Goal: Information Seeking & Learning: Understand process/instructions

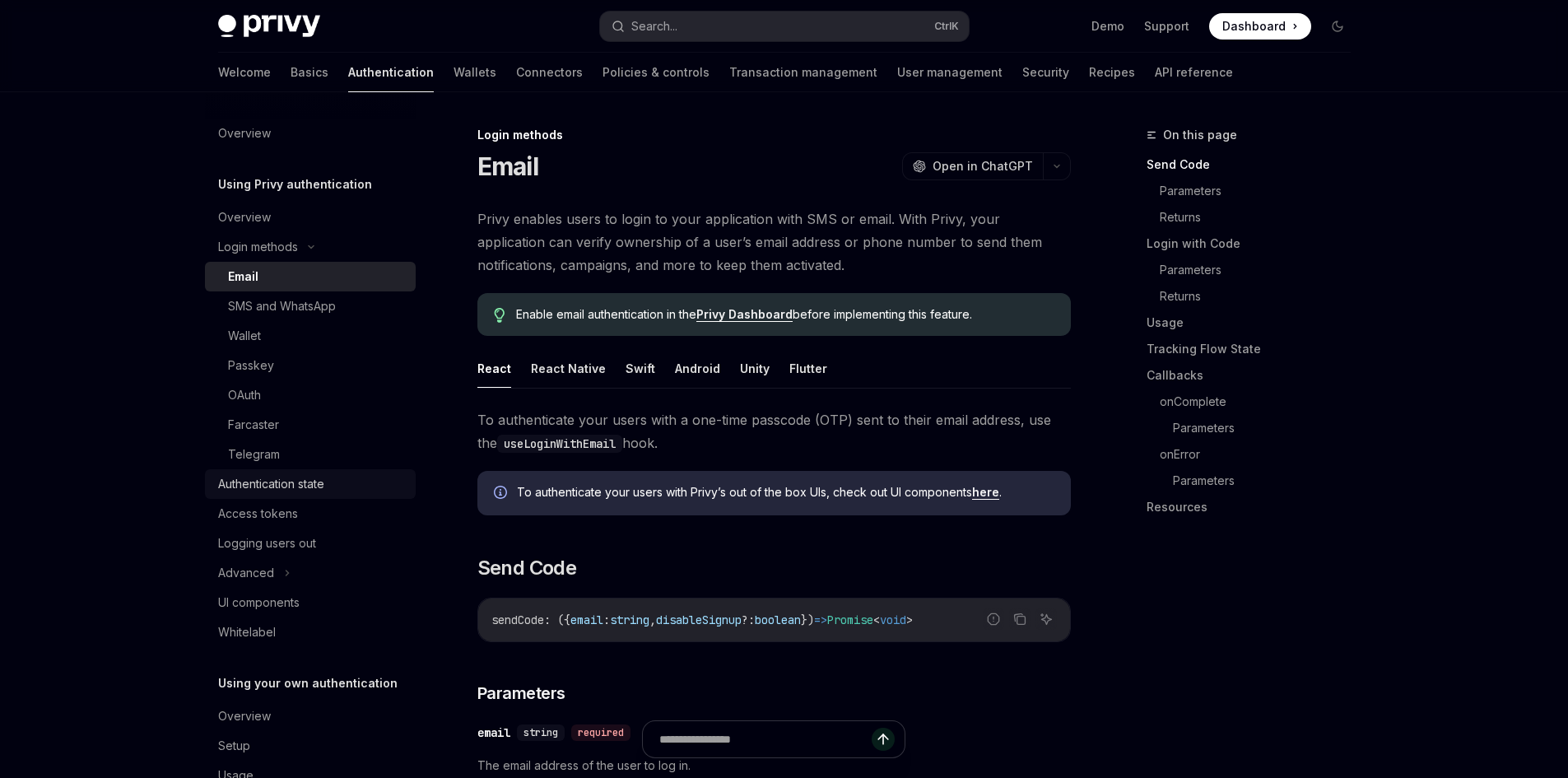
click at [288, 481] on div "Authentication state" at bounding box center [271, 484] width 106 height 19
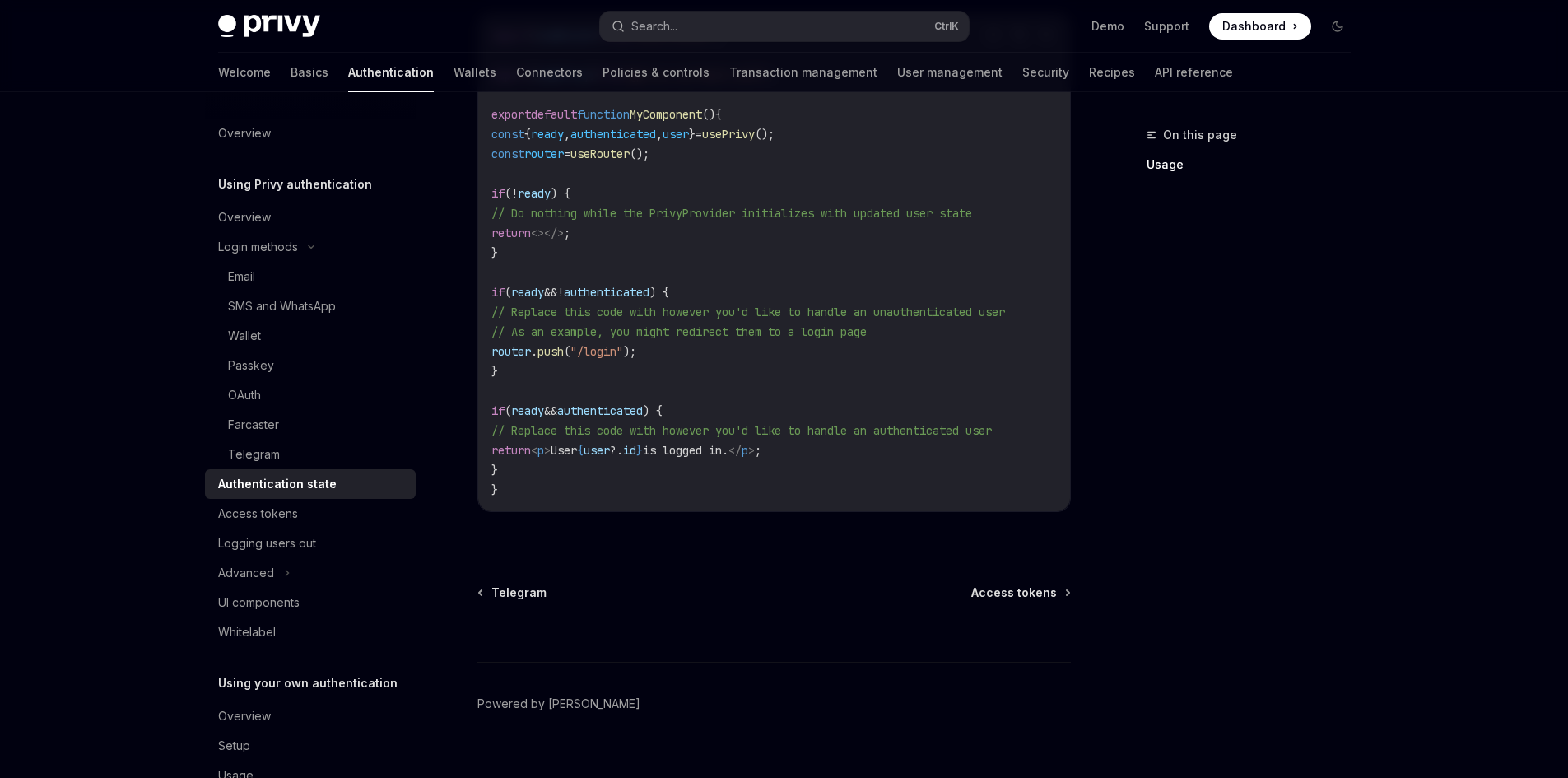
scroll to position [645, 0]
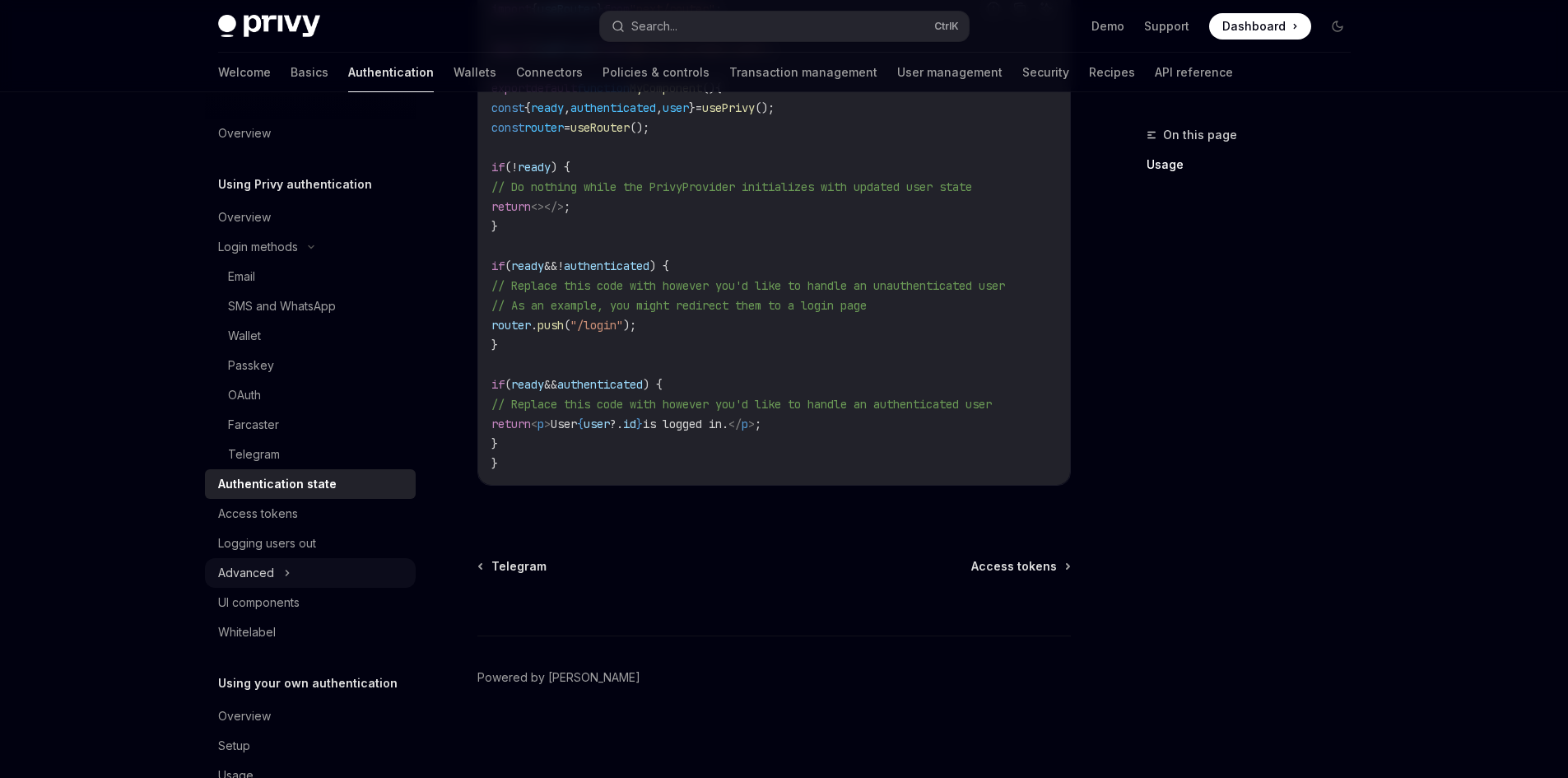
click at [285, 561] on div "Advanced" at bounding box center [309, 572] width 210 height 30
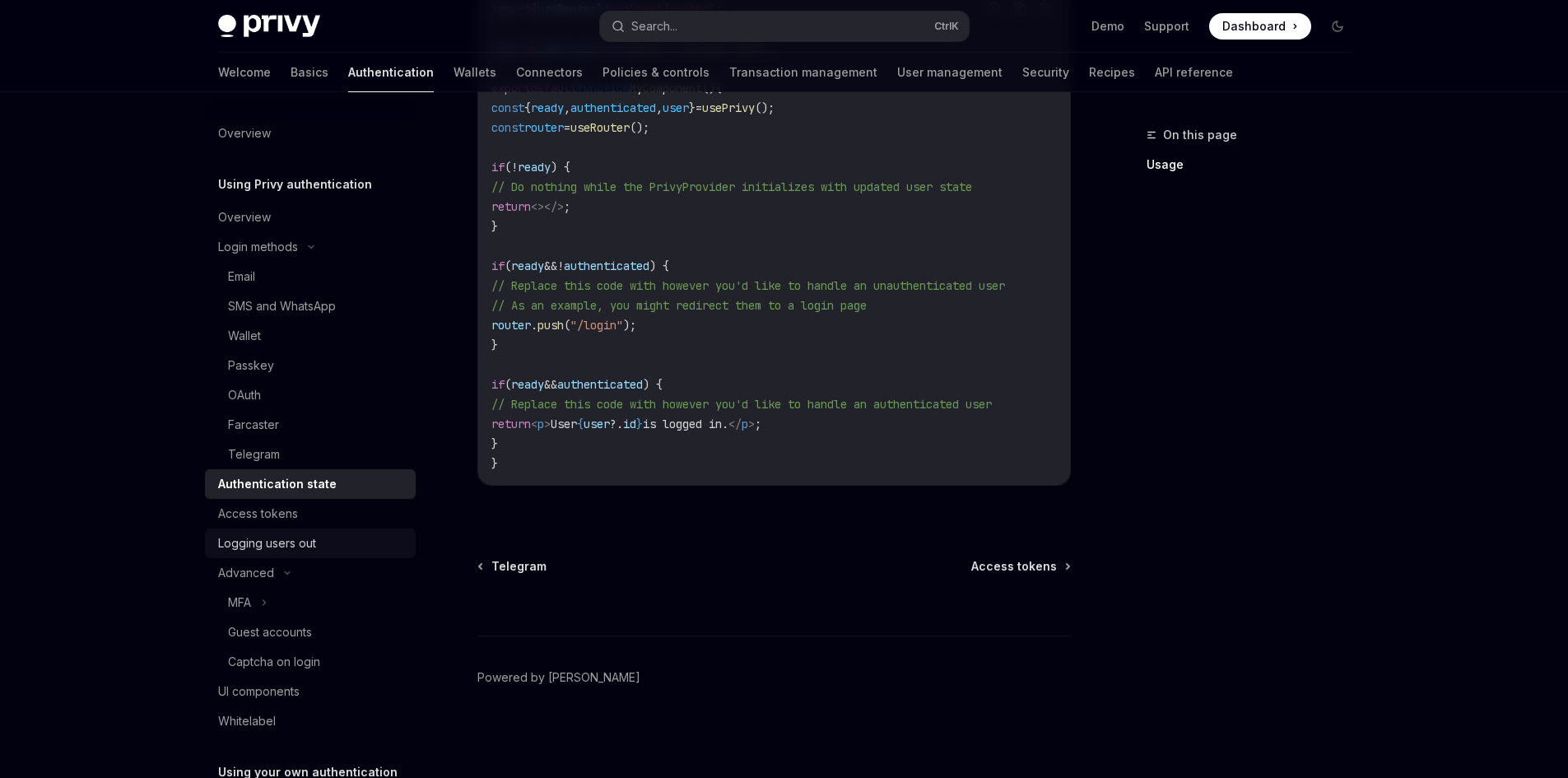
click at [291, 544] on div "Logging users out" at bounding box center [267, 543] width 98 height 19
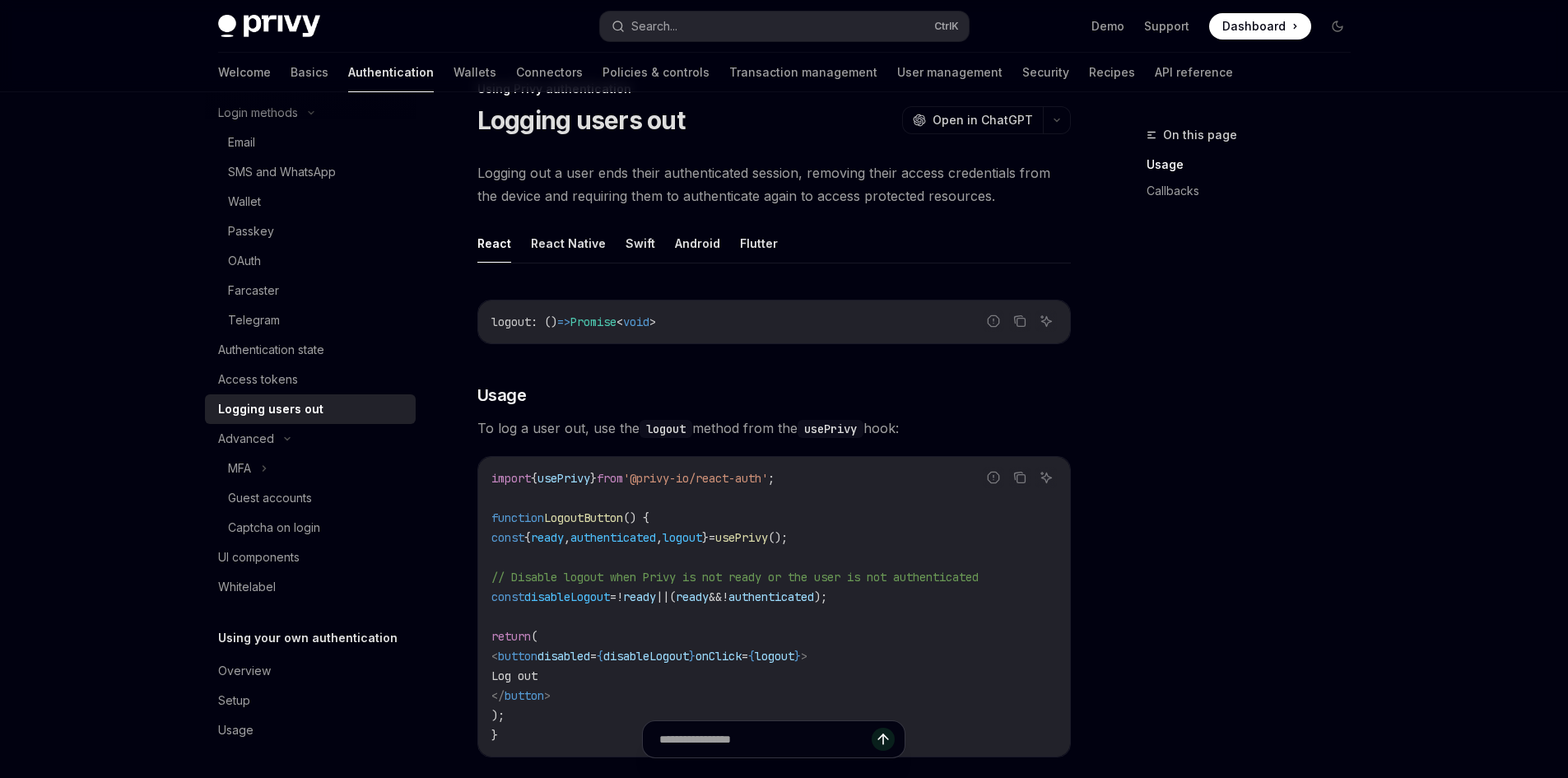
scroll to position [82, 0]
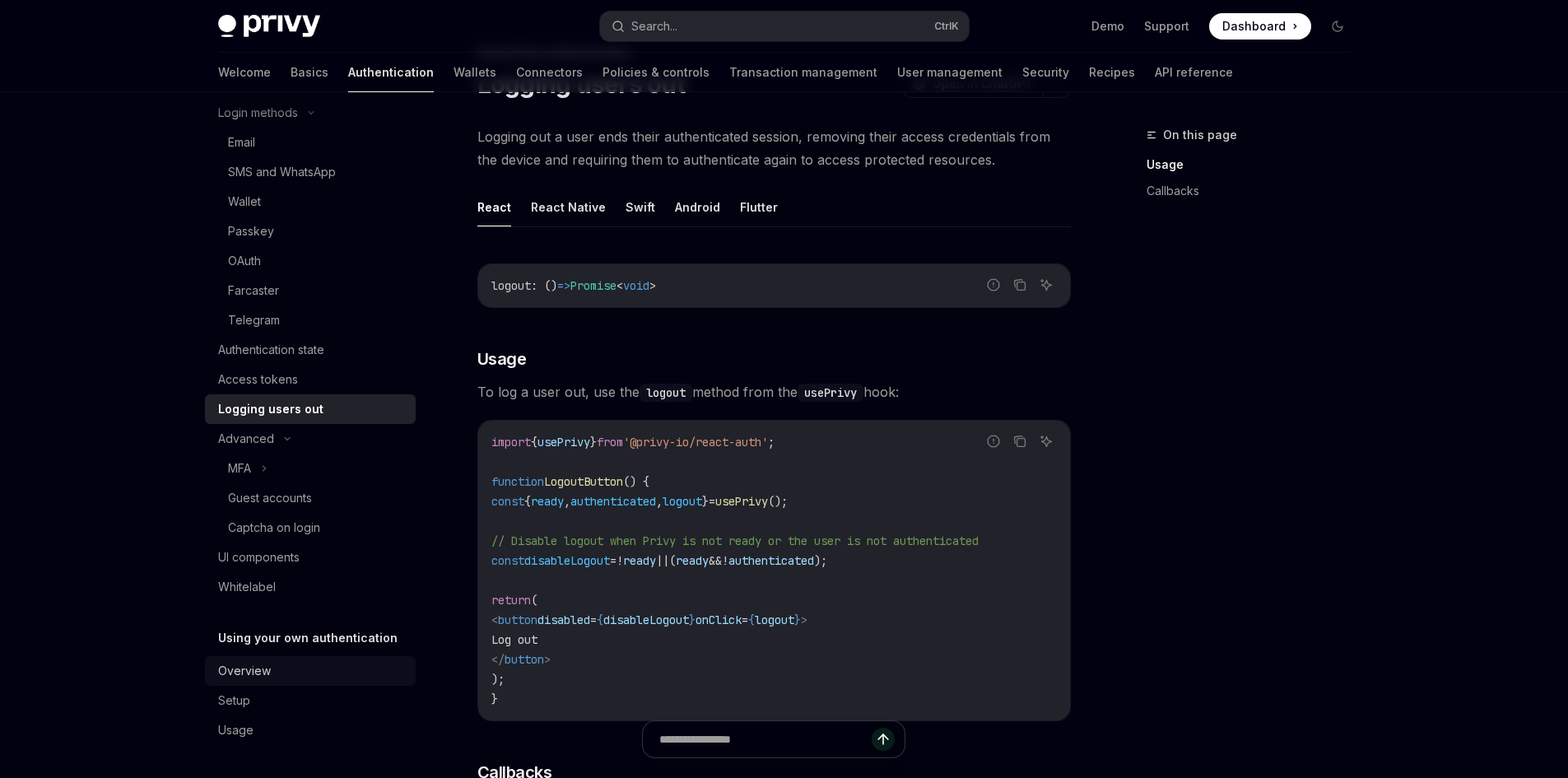
click at [287, 683] on link "Overview" at bounding box center [309, 670] width 210 height 30
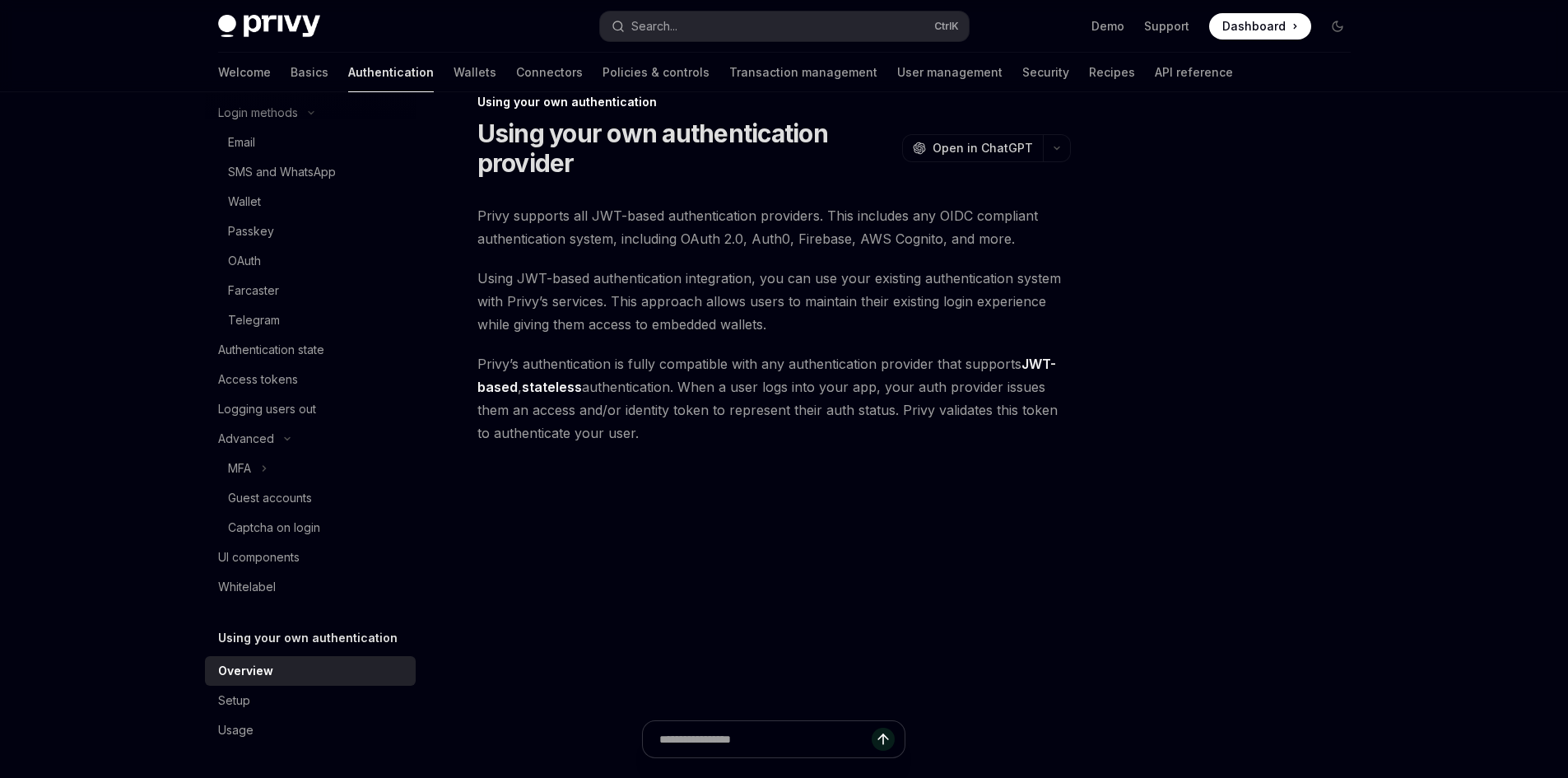
scroll to position [82, 0]
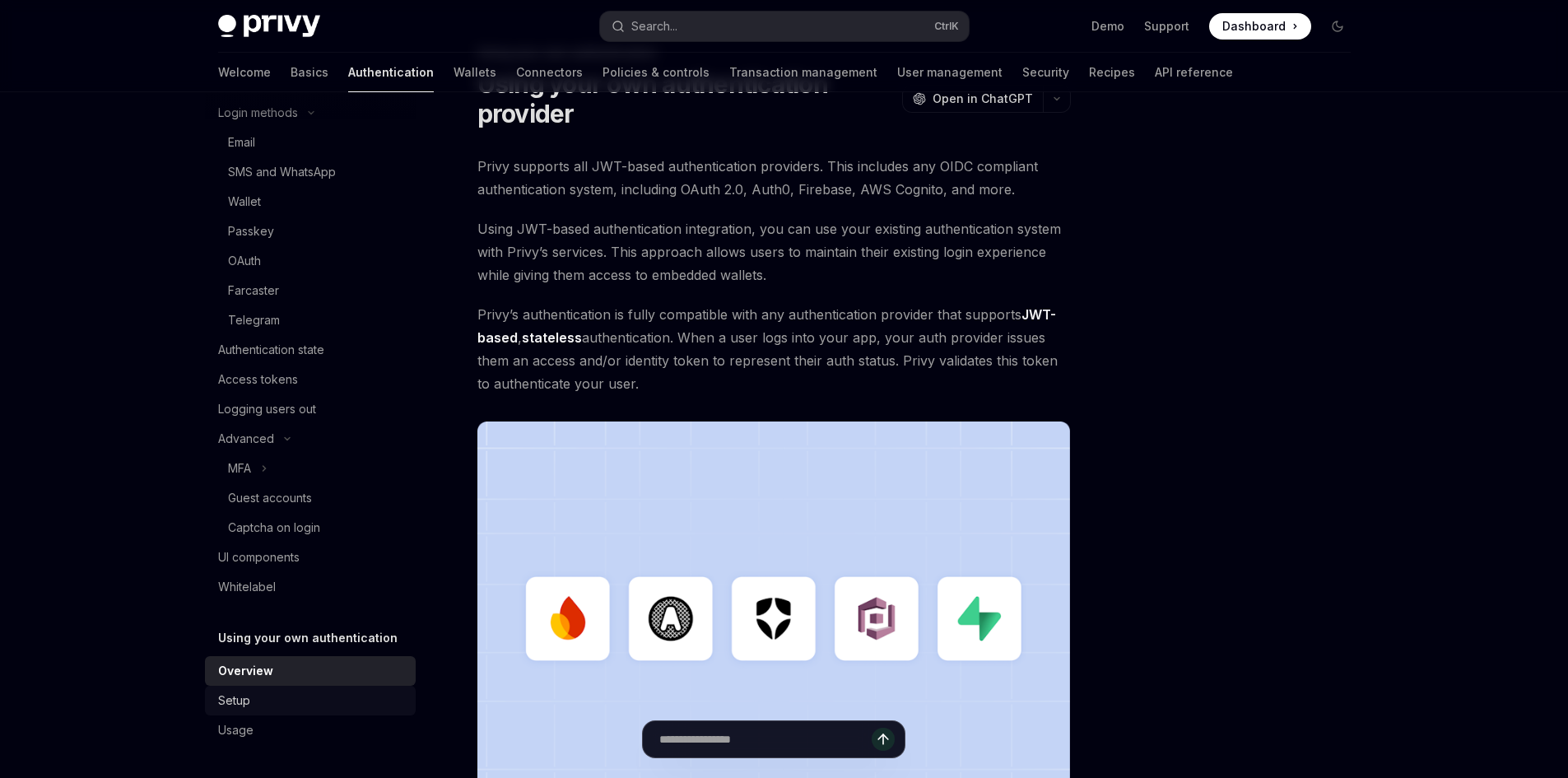
click at [219, 704] on div "Setup" at bounding box center [234, 700] width 32 height 19
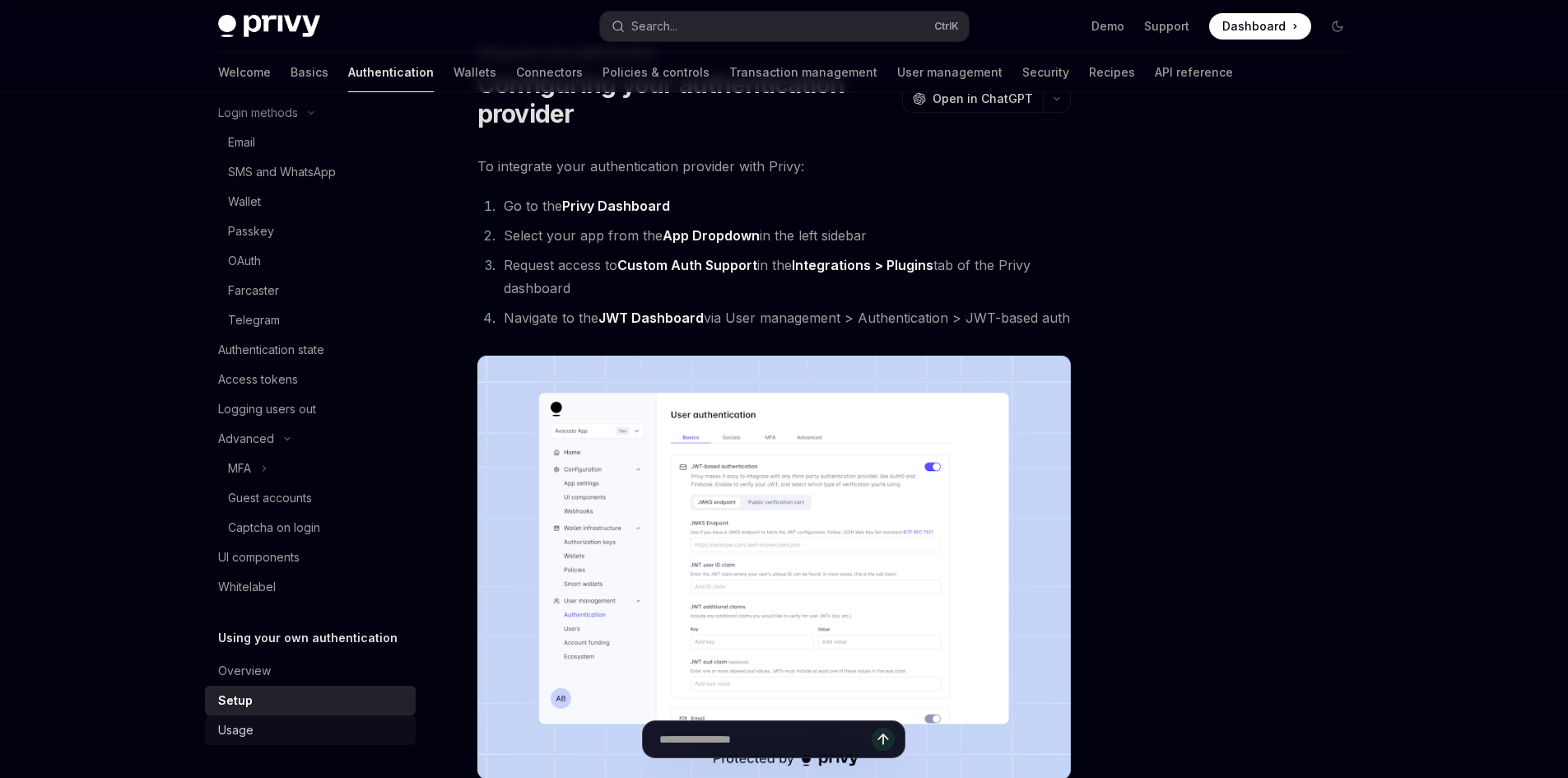
click at [228, 719] on link "Usage" at bounding box center [309, 730] width 210 height 30
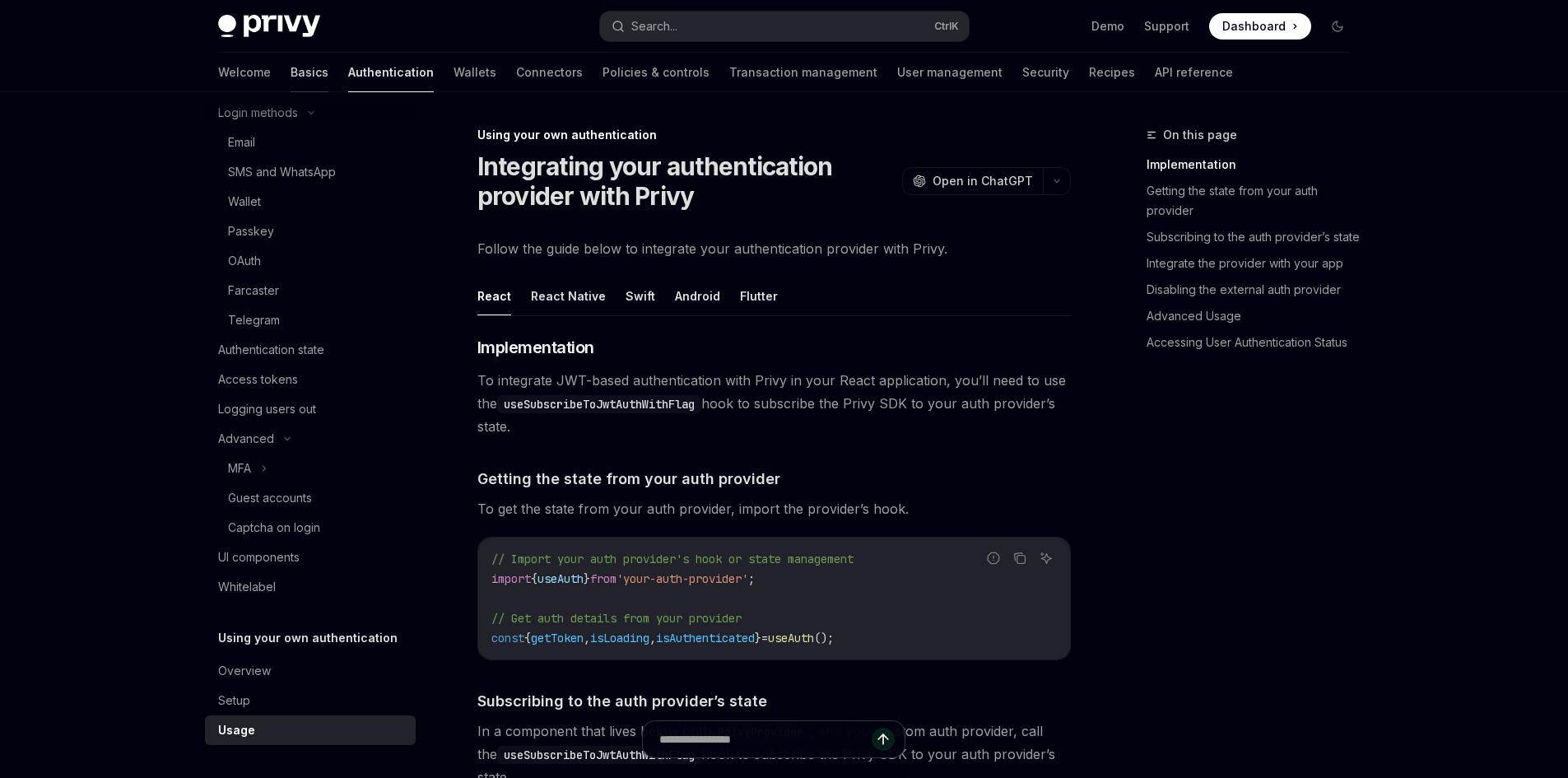
click at [291, 70] on link "Basics" at bounding box center [309, 72] width 38 height 40
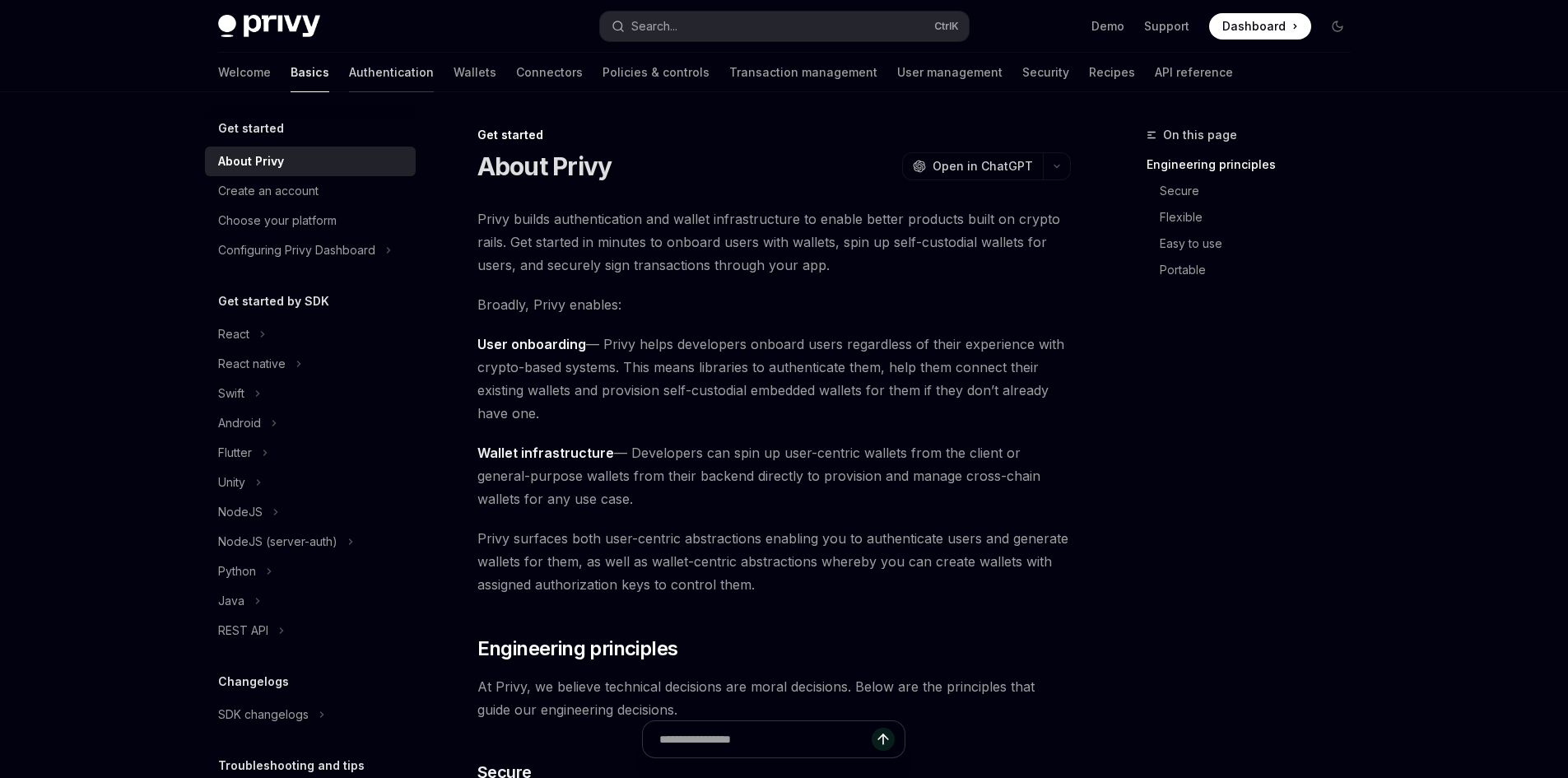
click at [349, 73] on link "Authentication" at bounding box center [391, 72] width 84 height 40
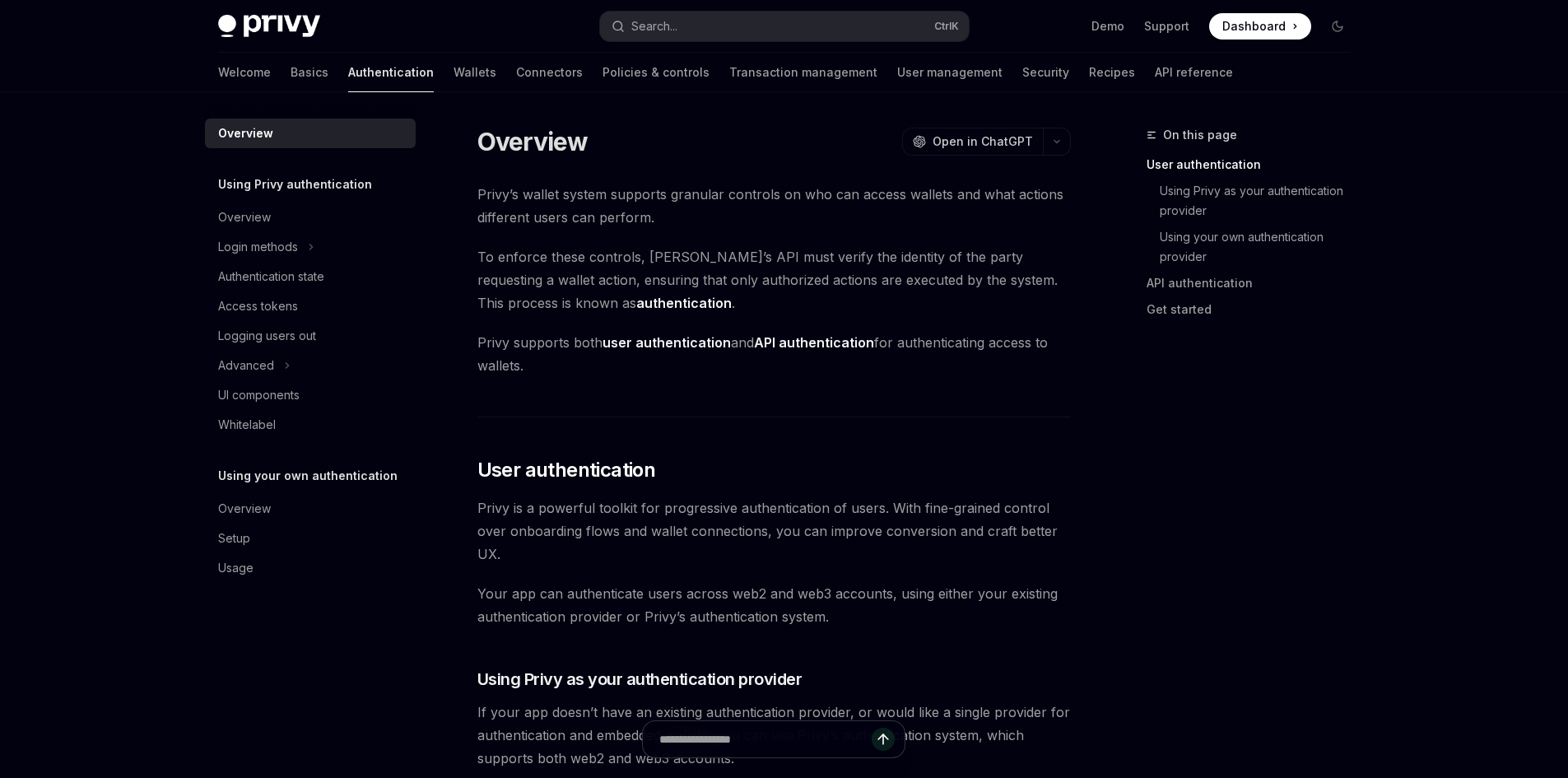
click at [368, 65] on div "Welcome Basics Authentication Wallets Connectors Policies & controls Transactio…" at bounding box center [725, 72] width 1014 height 40
click at [454, 65] on link "Wallets" at bounding box center [475, 72] width 43 height 40
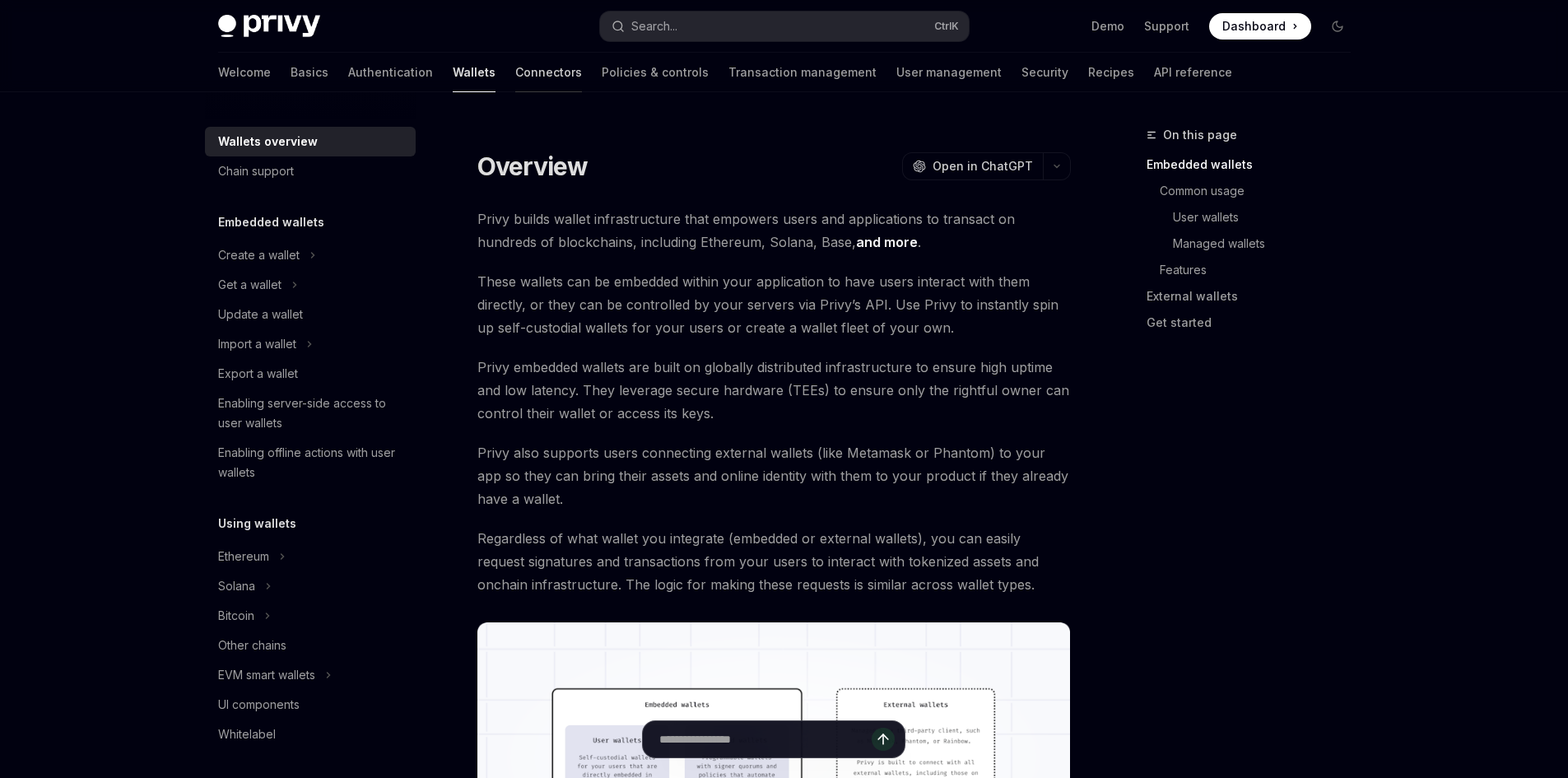
click at [515, 79] on link "Connectors" at bounding box center [548, 72] width 67 height 40
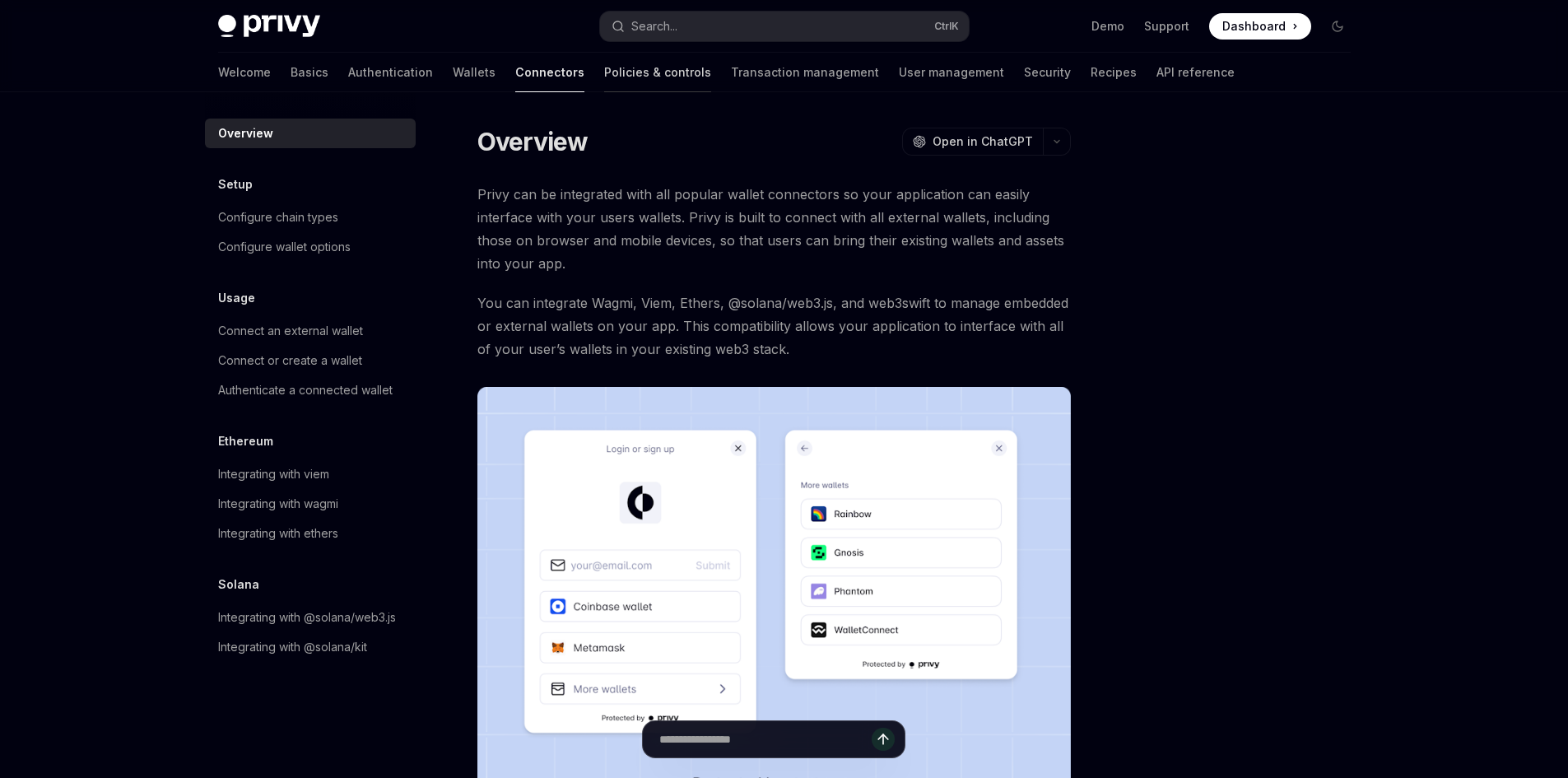
click at [604, 79] on link "Policies & controls" at bounding box center [657, 72] width 107 height 40
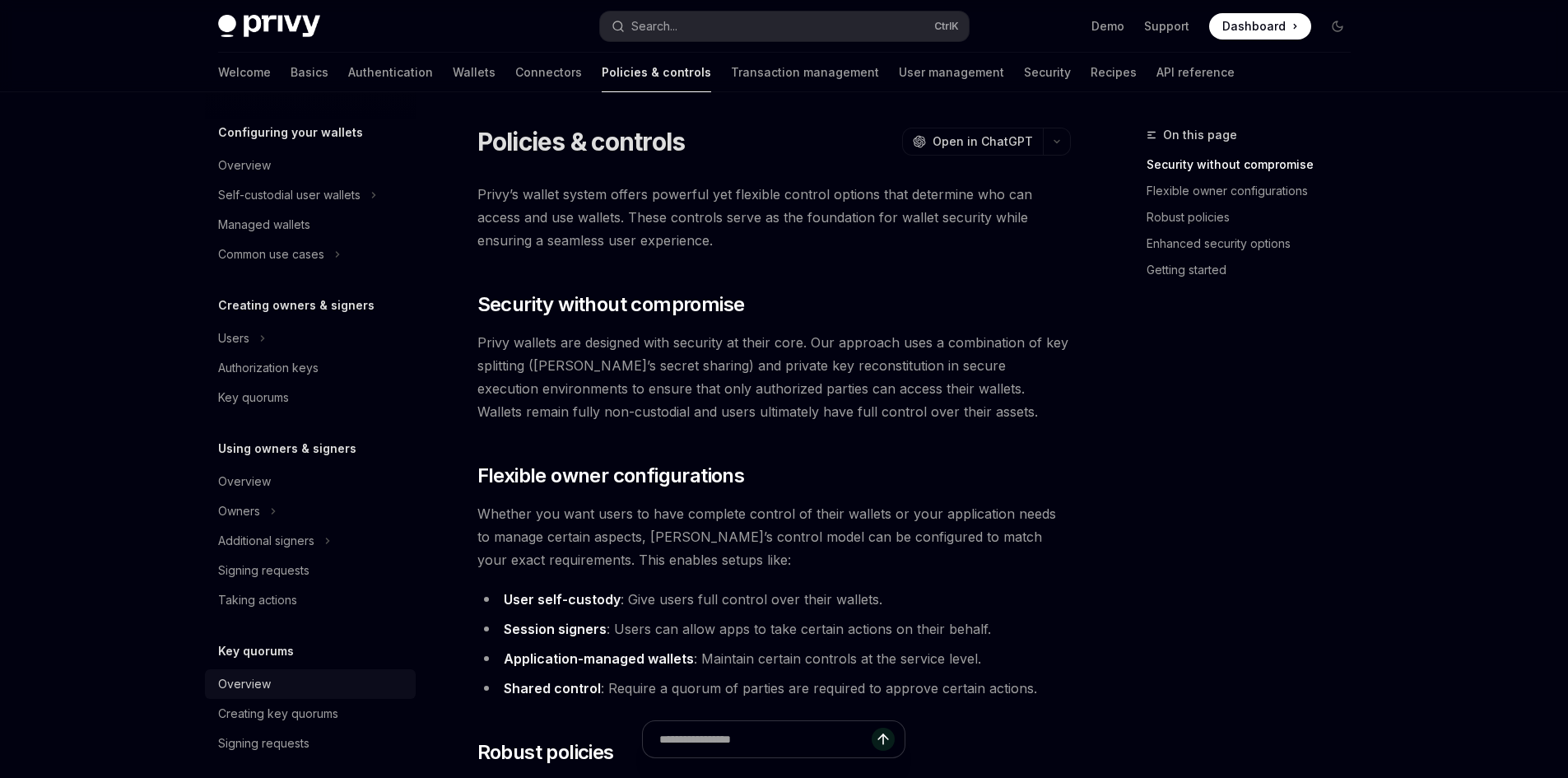
scroll to position [134, 0]
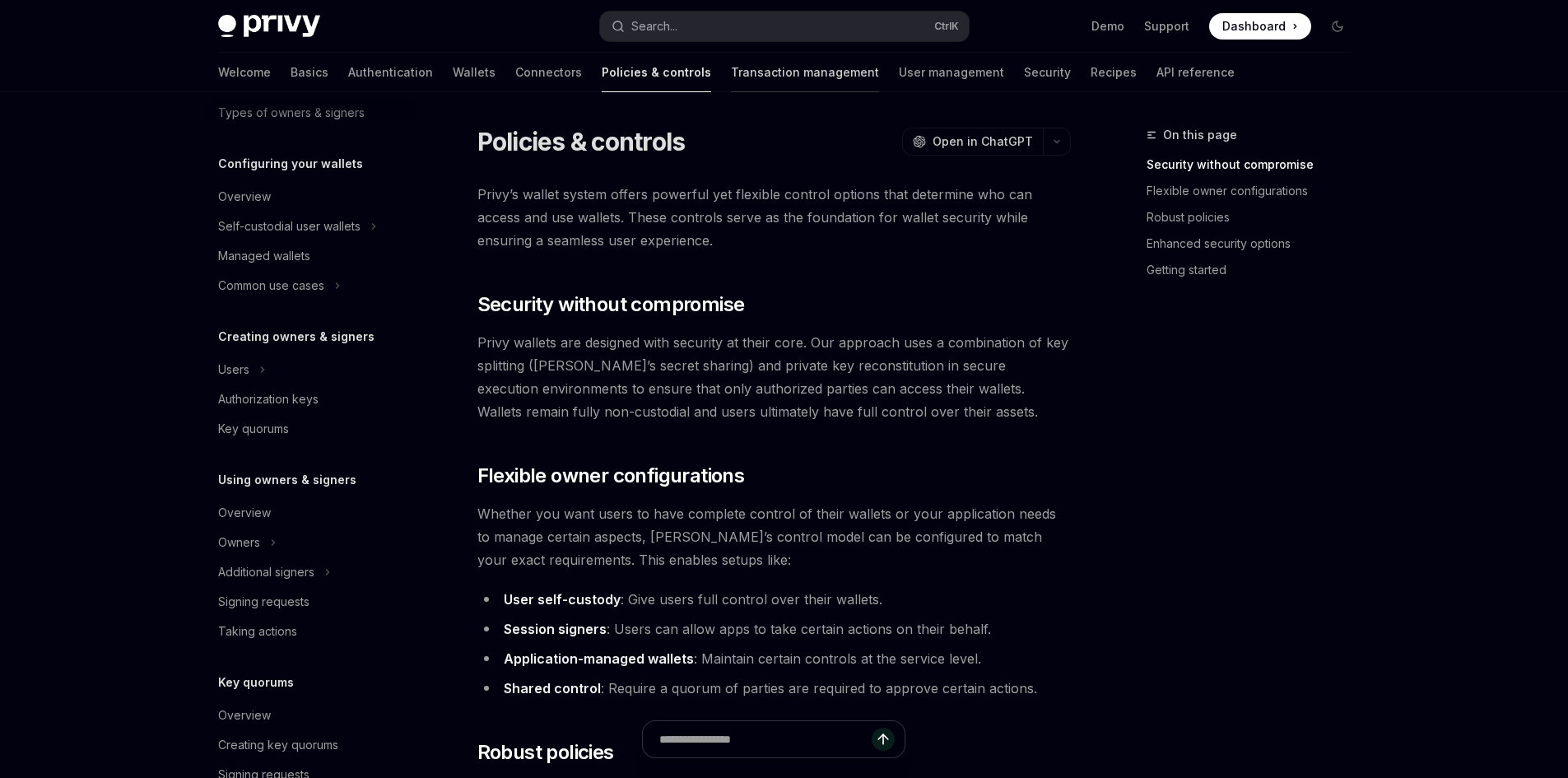
click at [754, 74] on link "Transaction management" at bounding box center [805, 72] width 148 height 40
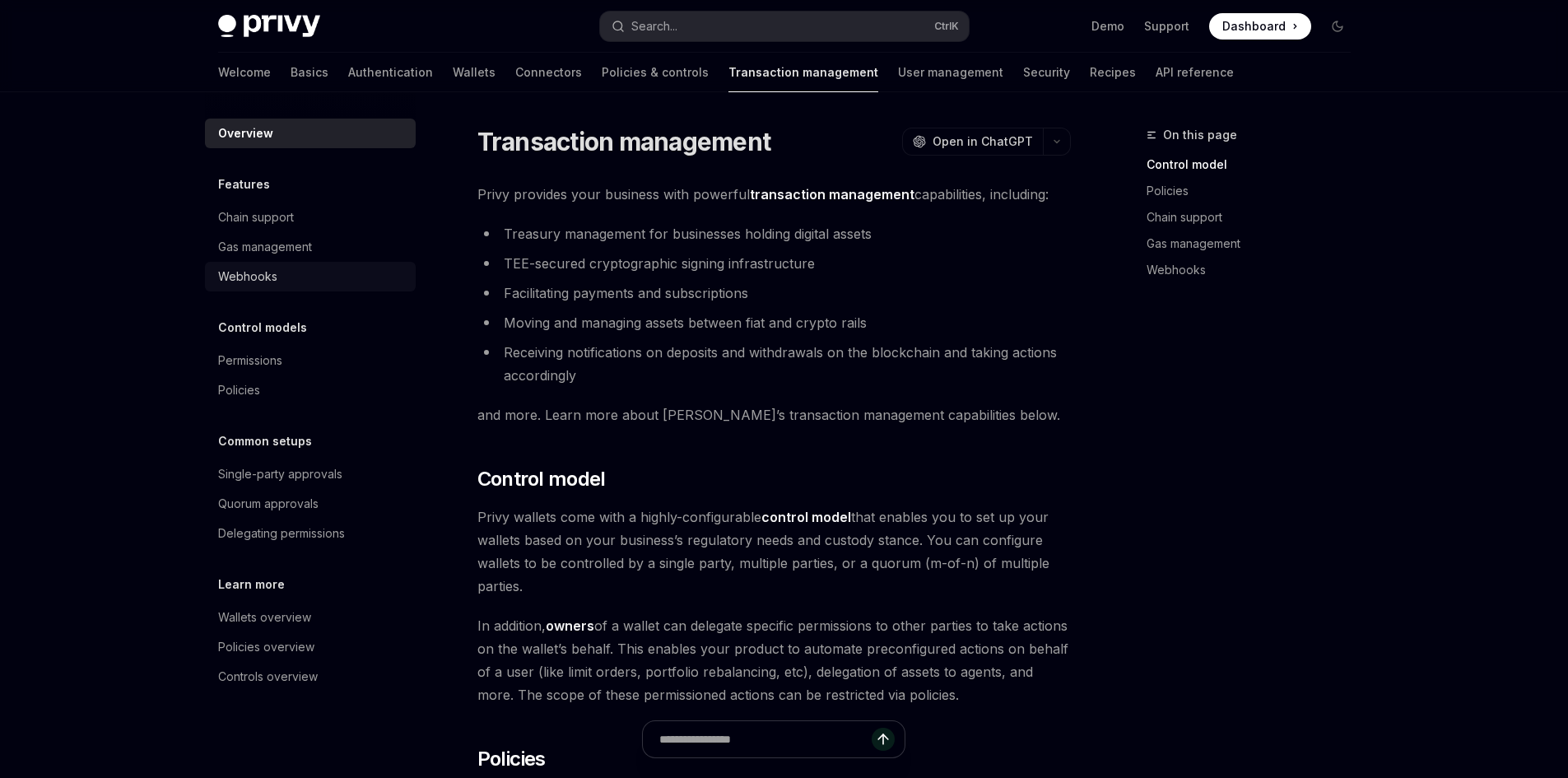
click at [226, 269] on div "Webhooks" at bounding box center [247, 276] width 59 height 19
type textarea "*"
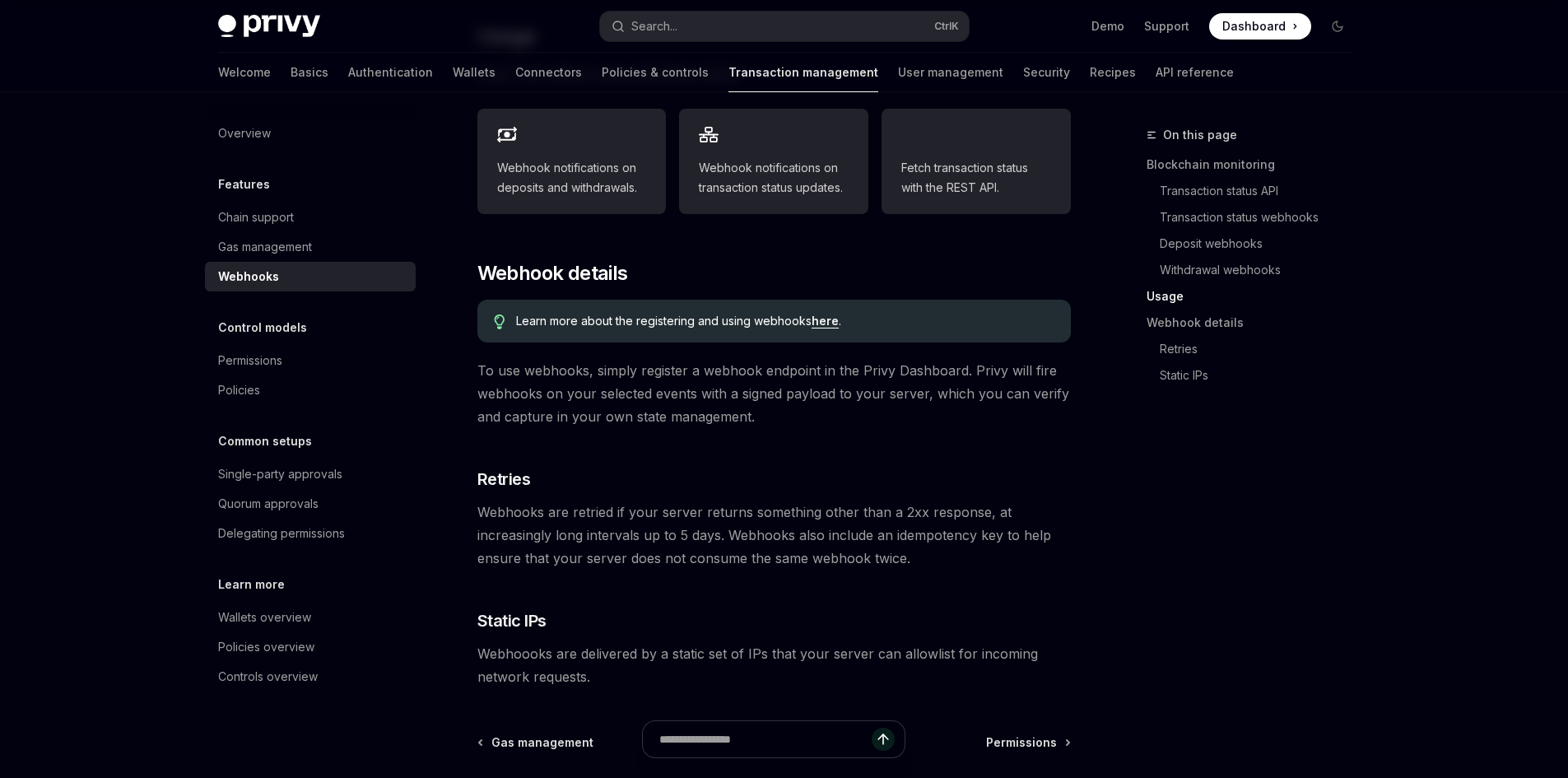
scroll to position [741, 0]
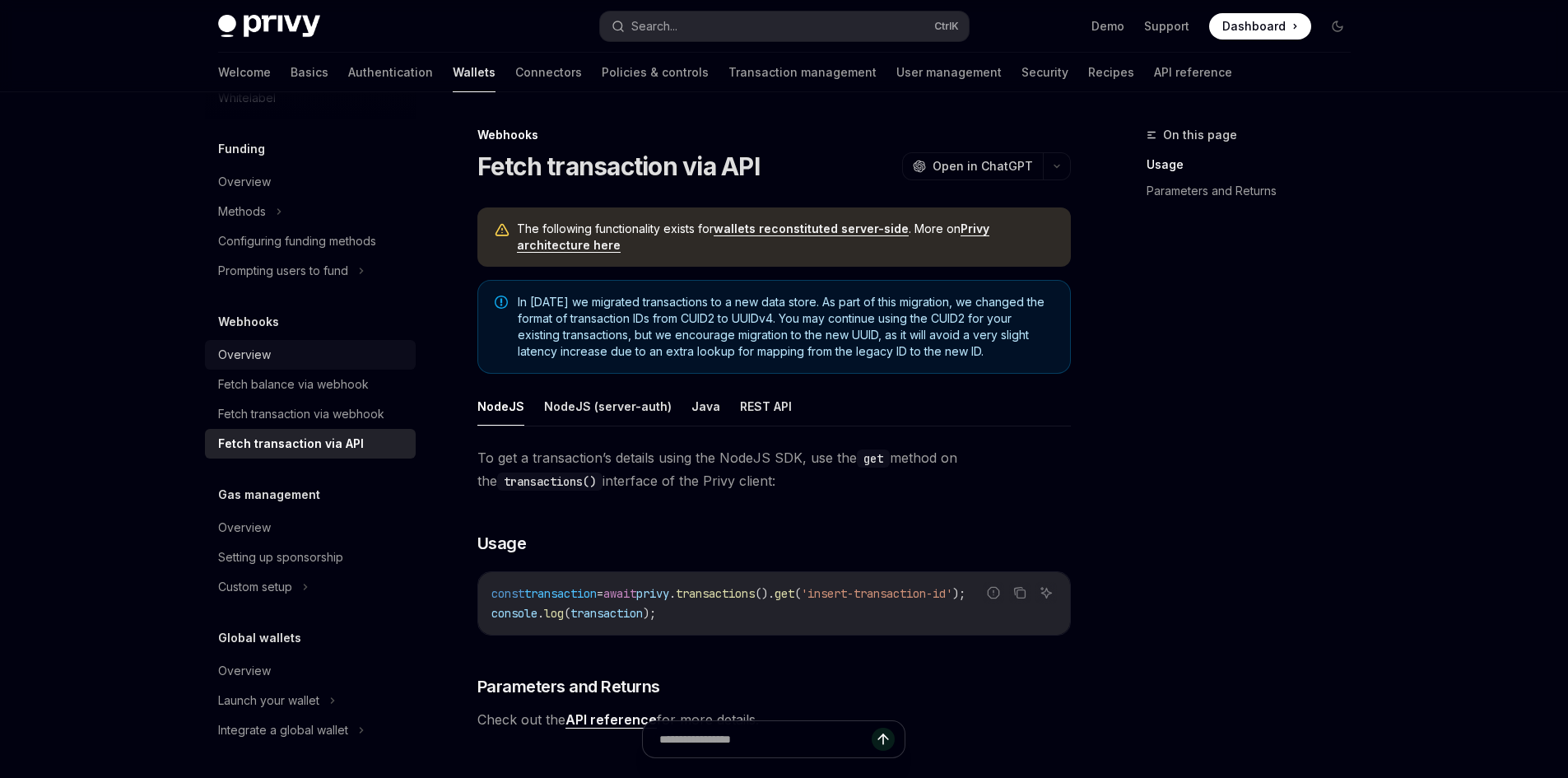
click at [268, 357] on div "Overview" at bounding box center [244, 355] width 52 height 19
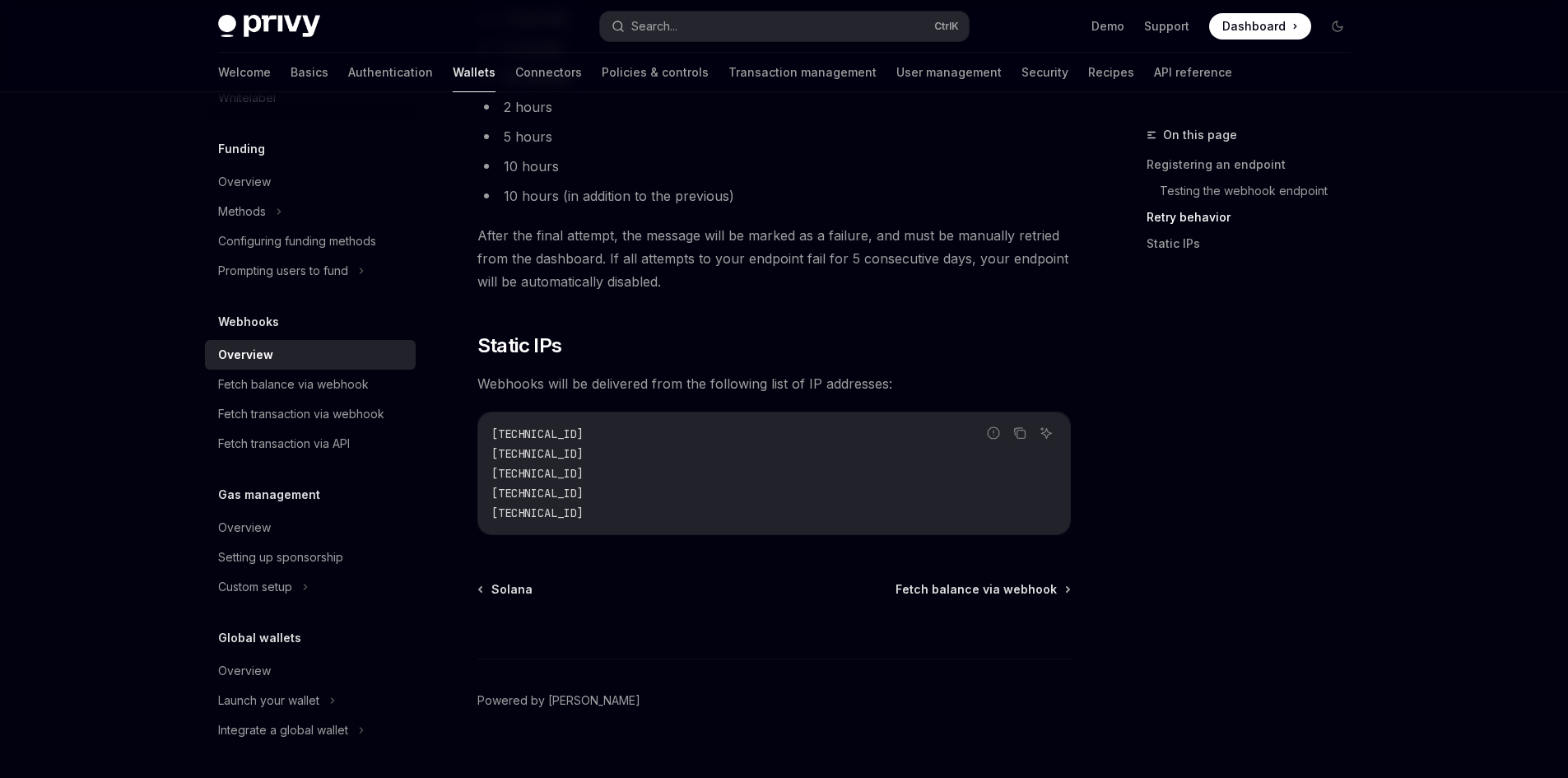
scroll to position [1646, 0]
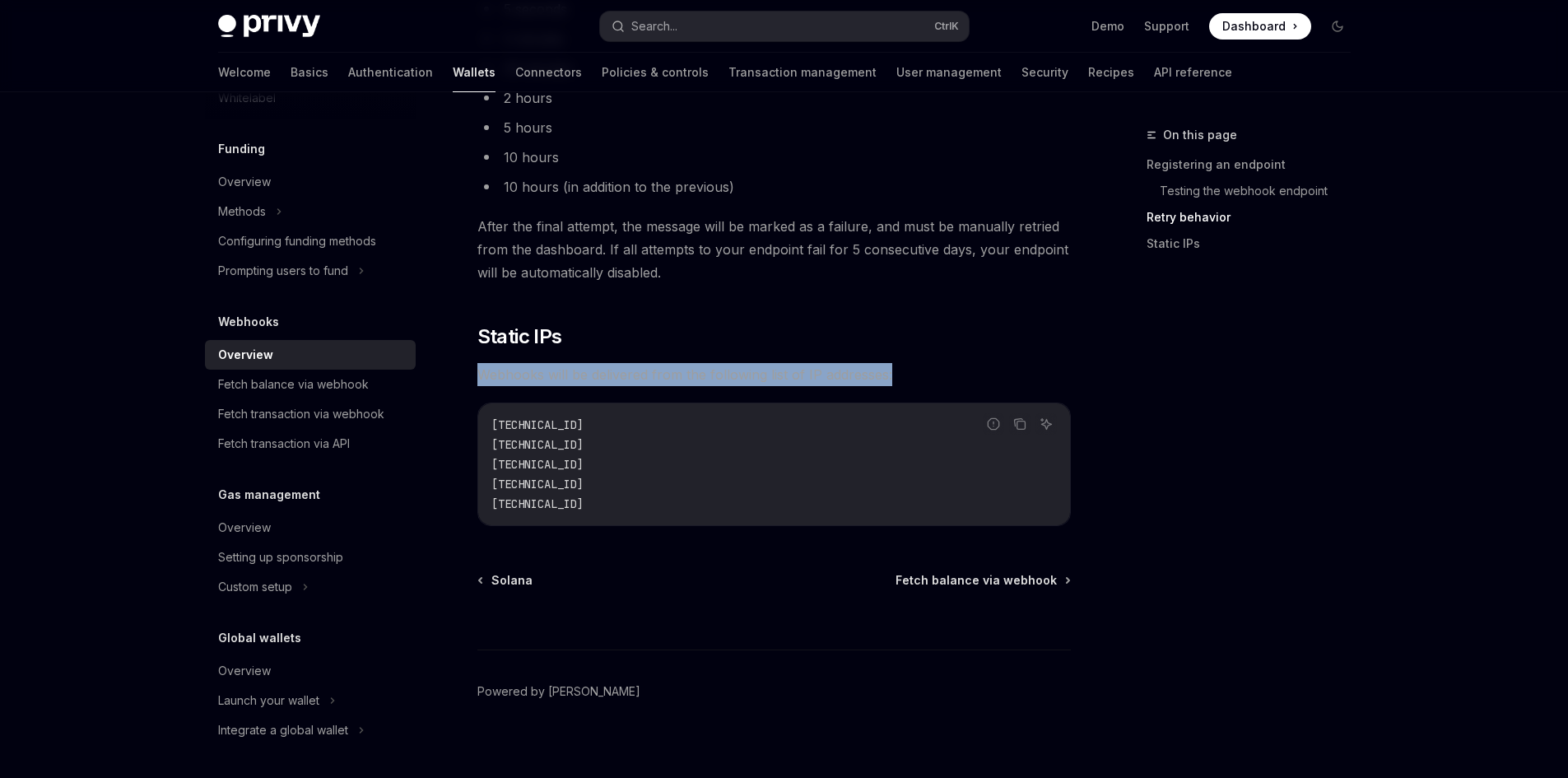
drag, startPoint x: 482, startPoint y: 378, endPoint x: 890, endPoint y: 378, distance: 408.0
click at [890, 378] on span "Webhooks will be delivered from the following list of IP addresses:" at bounding box center [774, 374] width 593 height 23
click at [325, 393] on div "Fetch balance via webhook" at bounding box center [293, 384] width 150 height 19
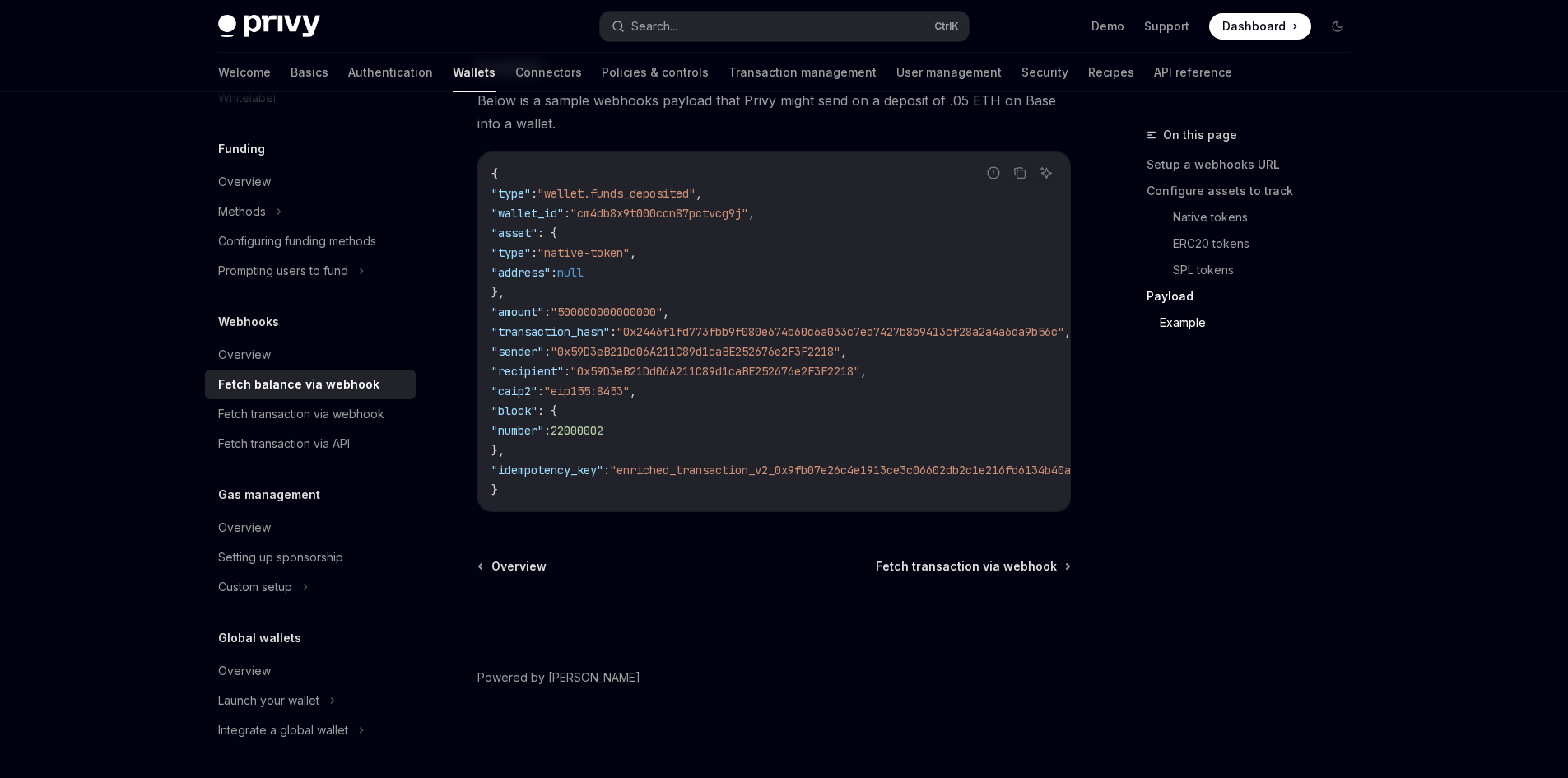
scroll to position [2963, 0]
click at [326, 415] on div "Fetch transaction via webhook" at bounding box center [301, 414] width 166 height 19
type textarea "*"
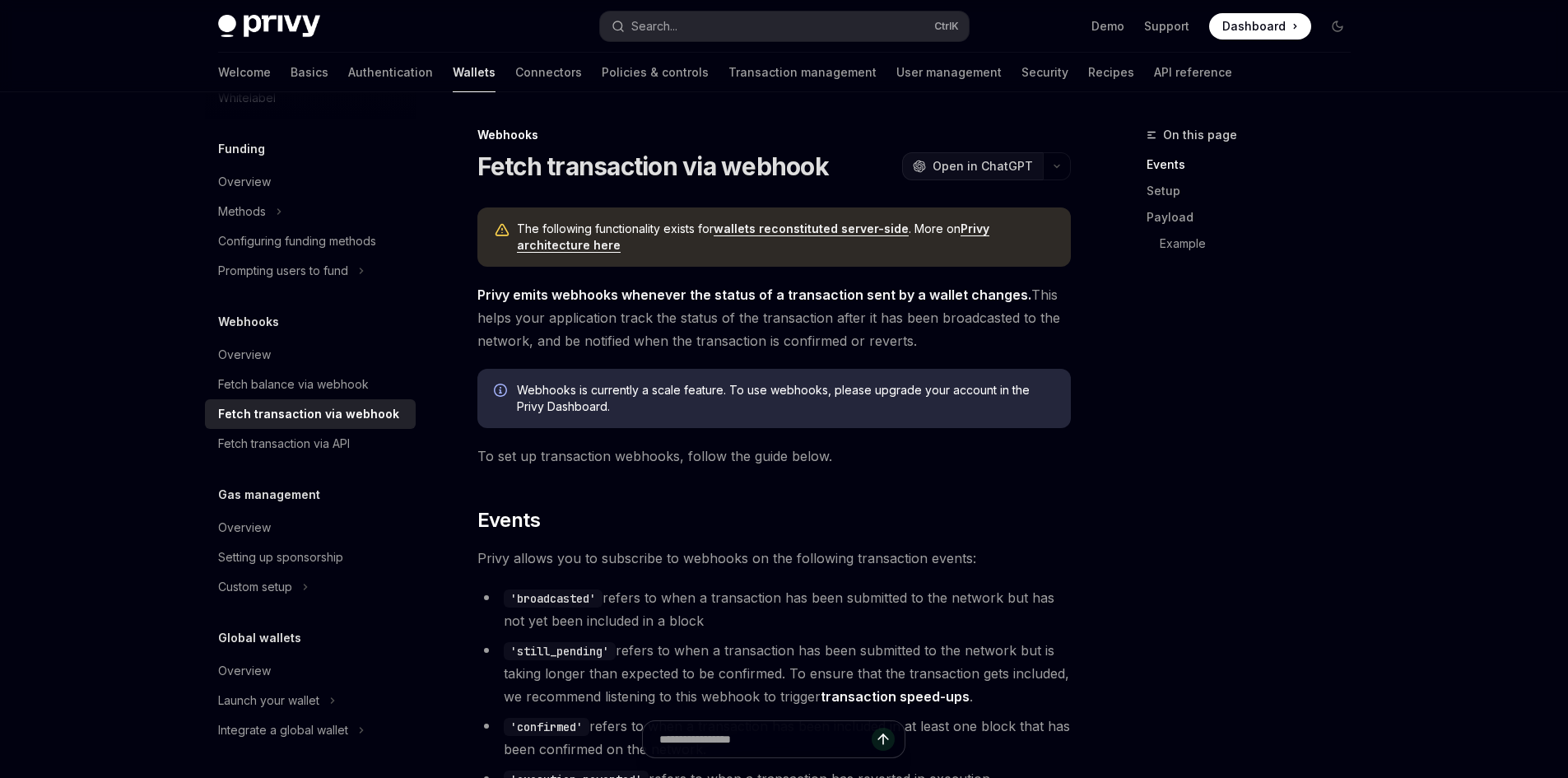
click at [944, 155] on button "OpenAI Open in ChatGPT" at bounding box center [972, 166] width 141 height 28
